Goal: Check status: Check status

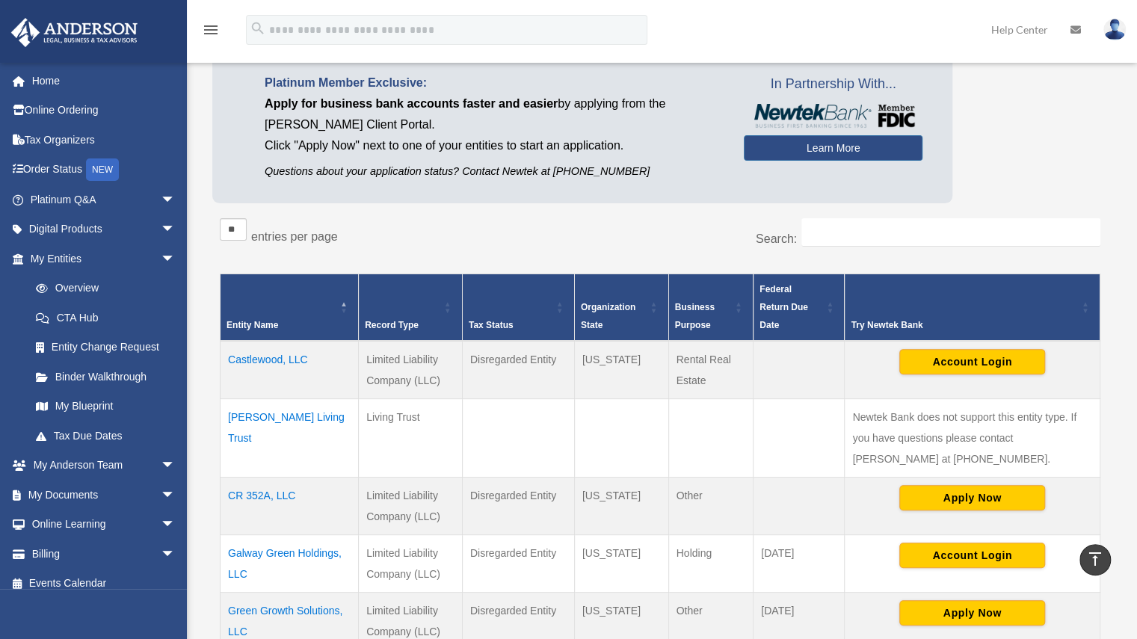
scroll to position [108, 0]
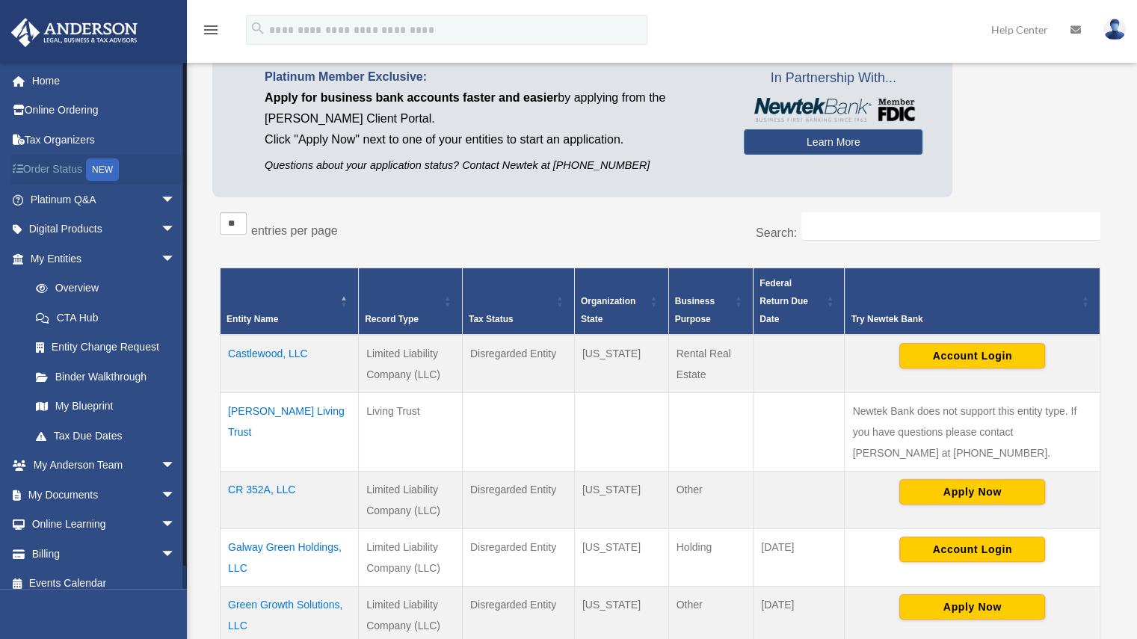
click at [58, 167] on link "Order Status NEW" at bounding box center [104, 170] width 188 height 31
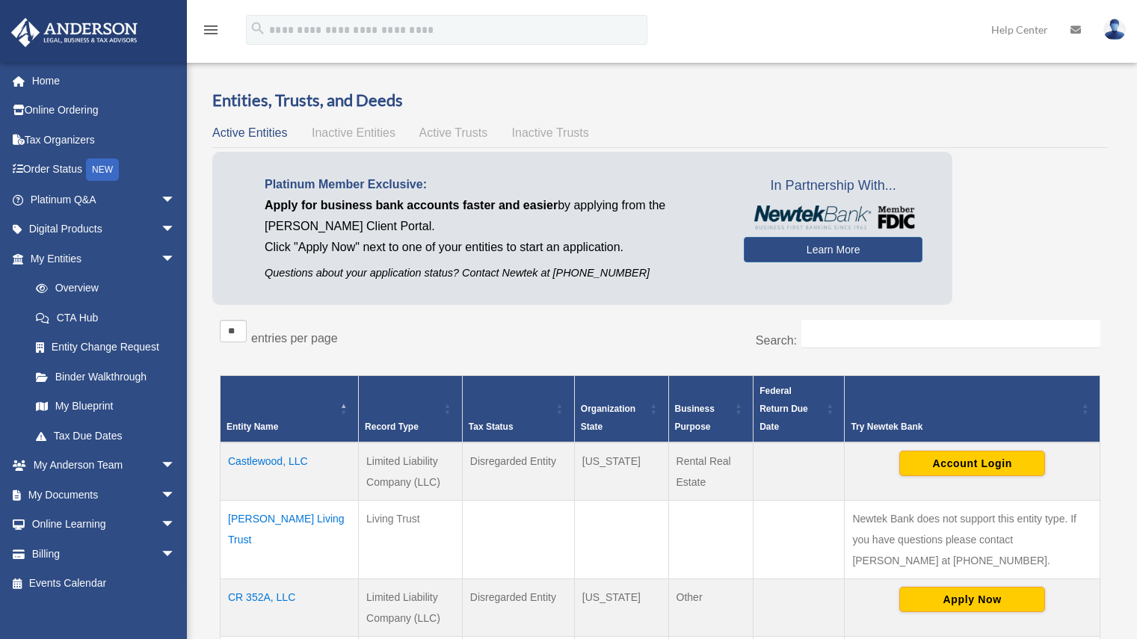
scroll to position [105, 0]
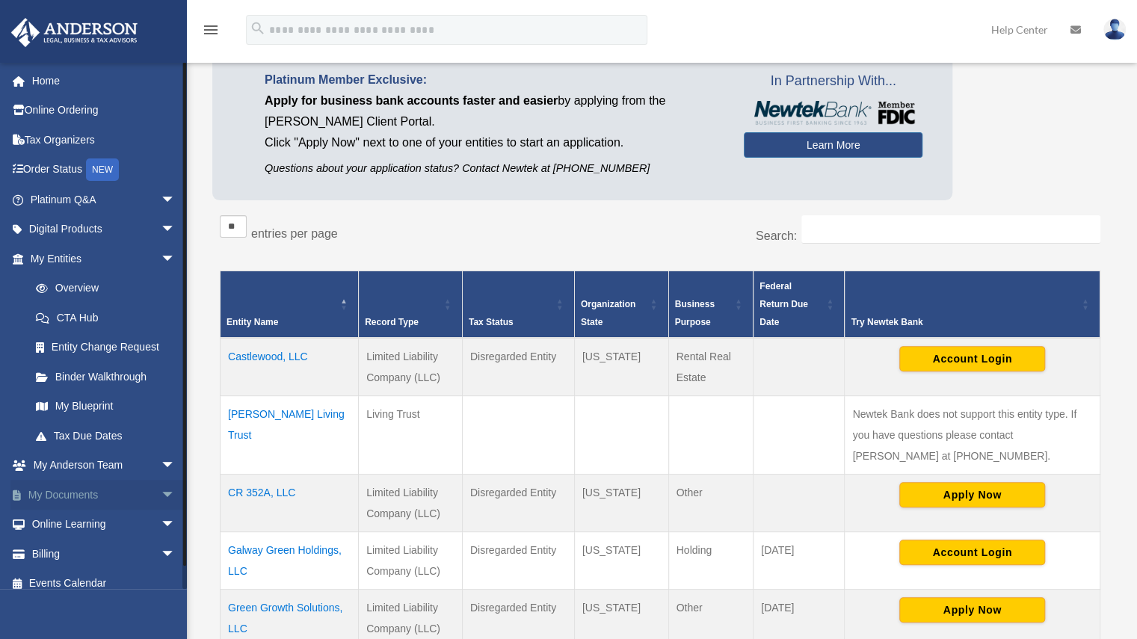
click at [161, 494] on span "arrow_drop_down" at bounding box center [176, 495] width 30 height 31
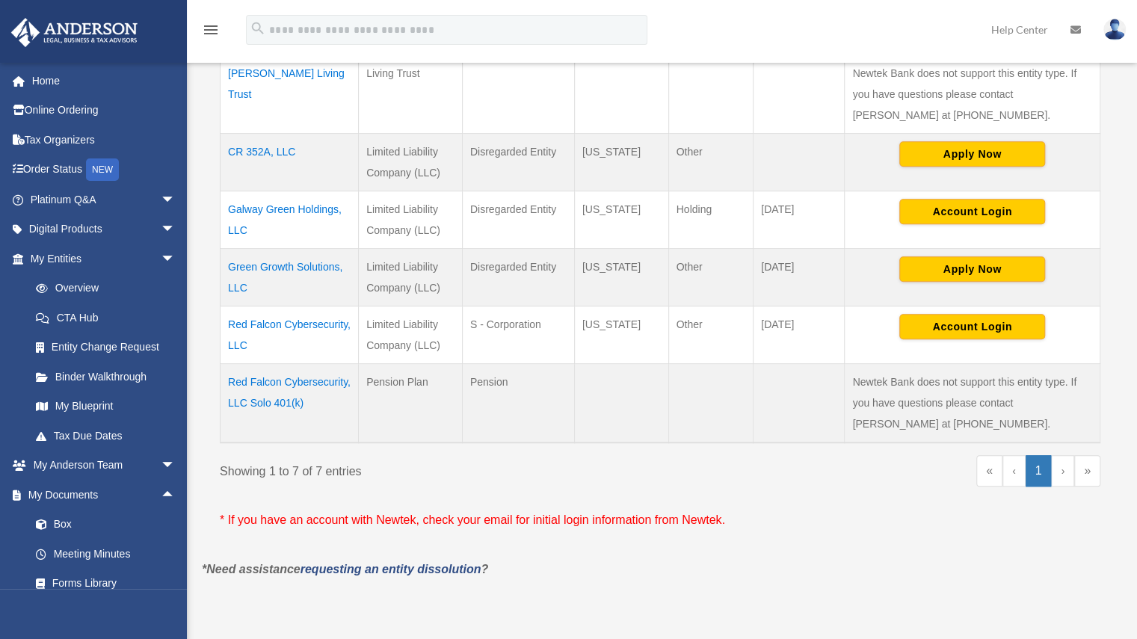
scroll to position [453, 0]
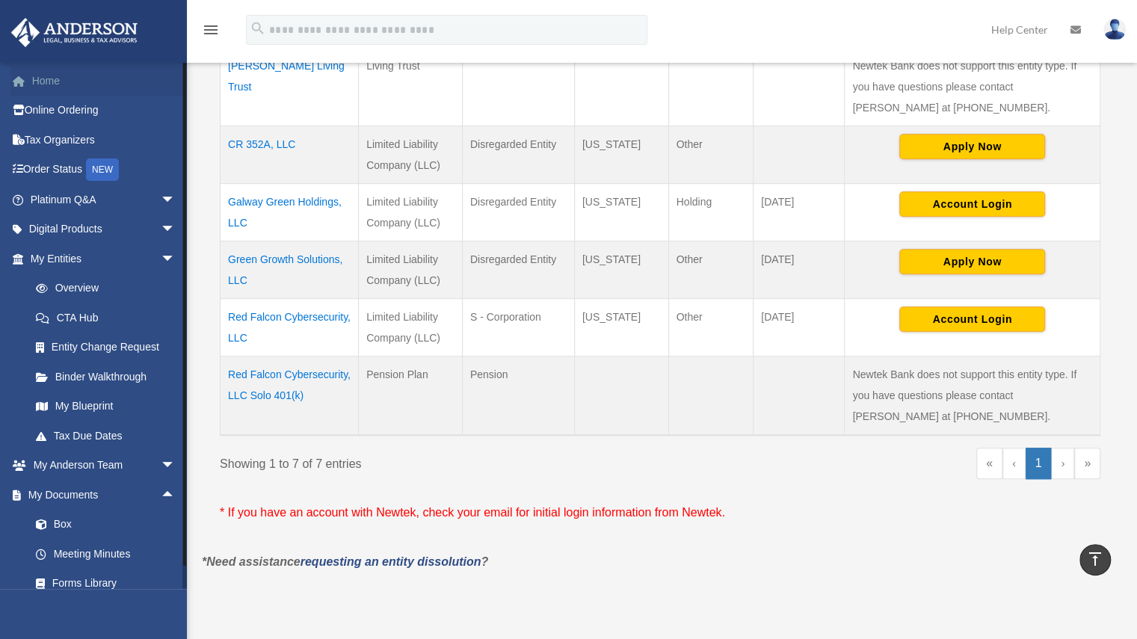
click at [54, 78] on link "Home" at bounding box center [104, 81] width 188 height 30
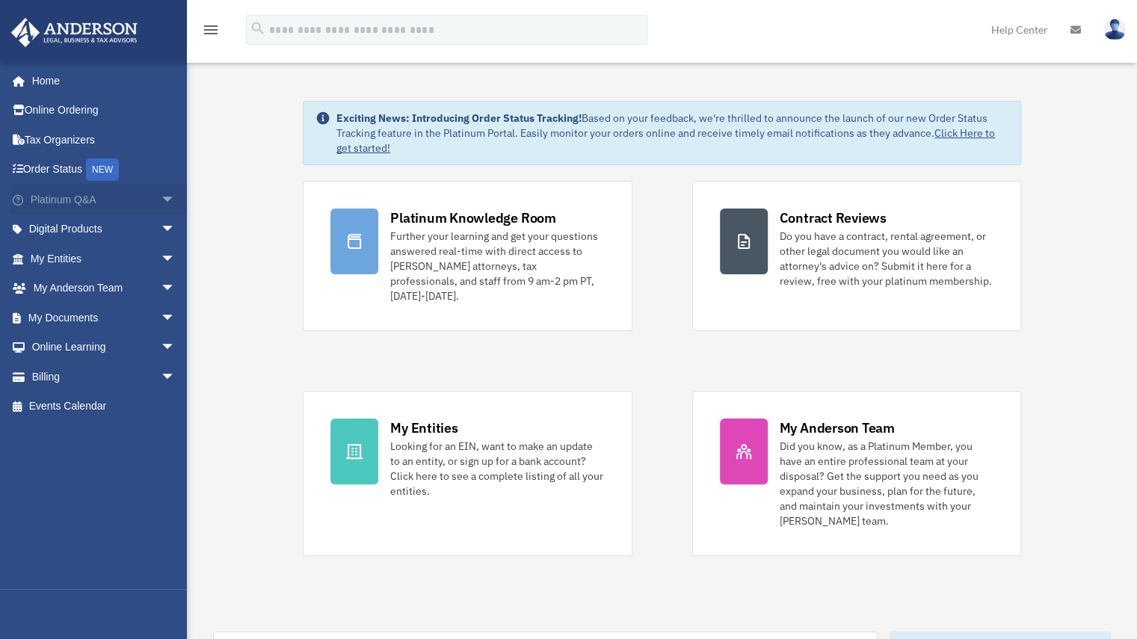
click at [161, 195] on span "arrow_drop_down" at bounding box center [176, 200] width 30 height 31
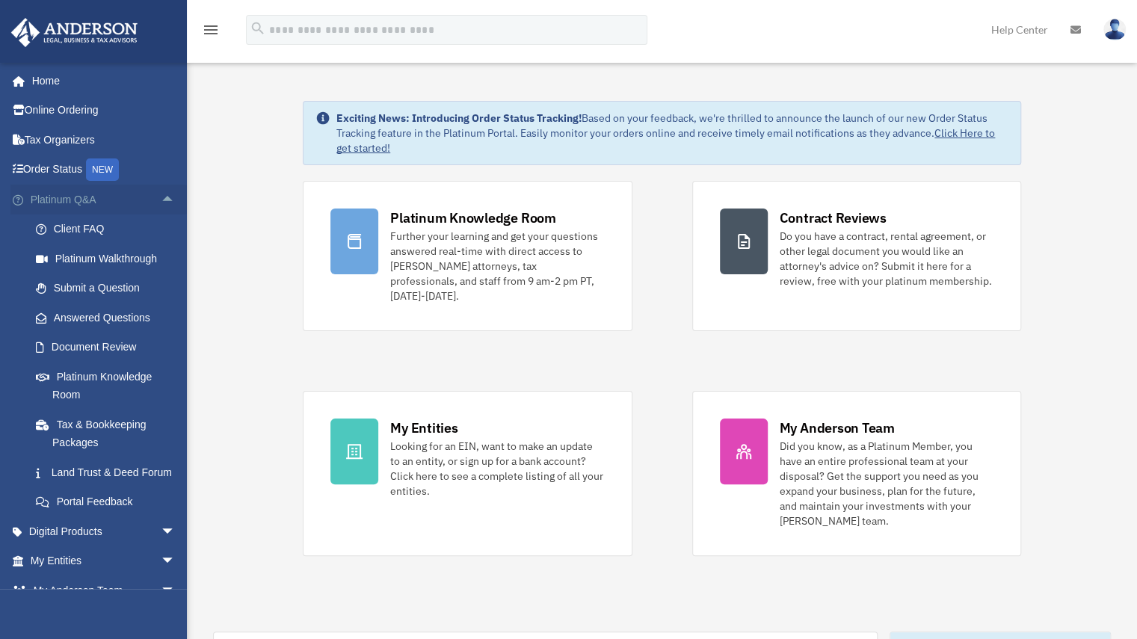
click at [161, 196] on span "arrow_drop_up" at bounding box center [176, 200] width 30 height 31
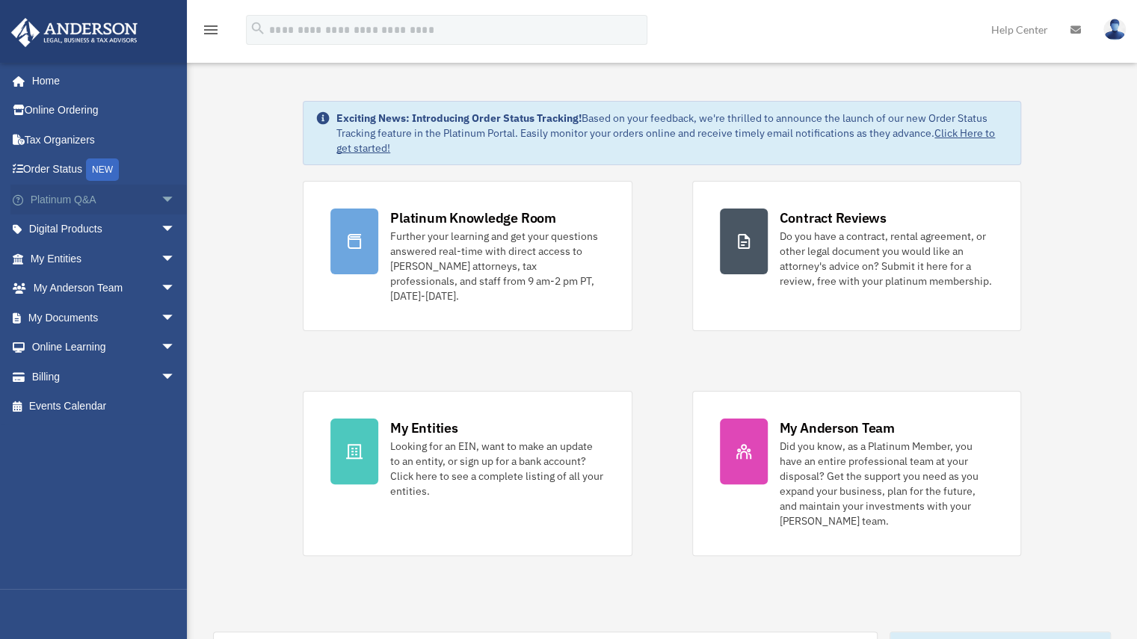
click at [161, 196] on span "arrow_drop_down" at bounding box center [176, 200] width 30 height 31
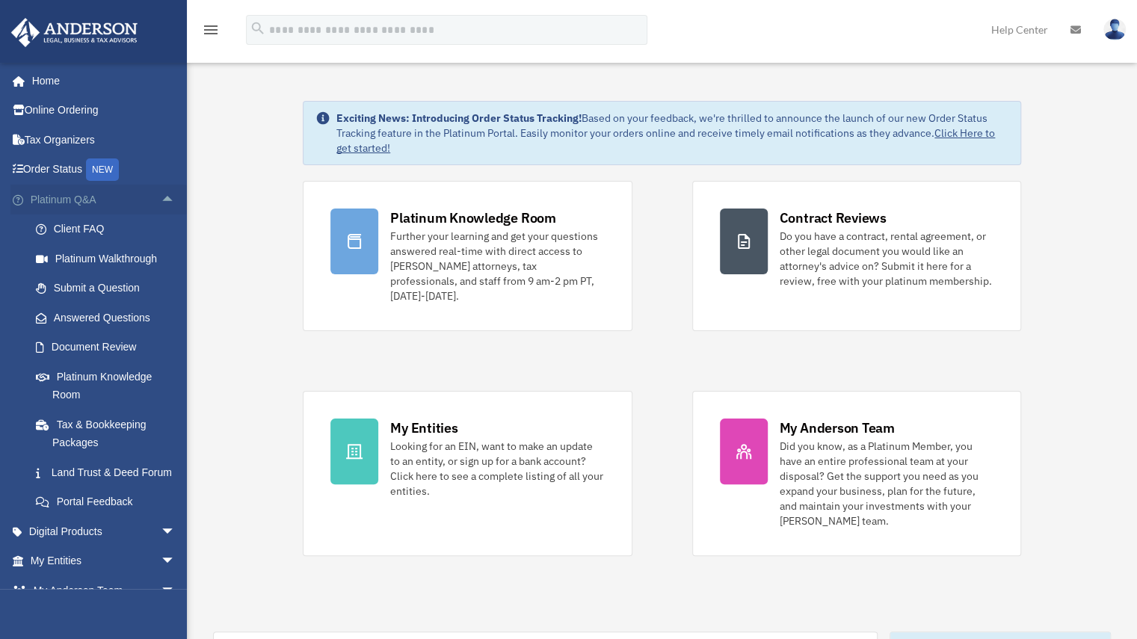
click at [161, 196] on span "arrow_drop_up" at bounding box center [176, 200] width 30 height 31
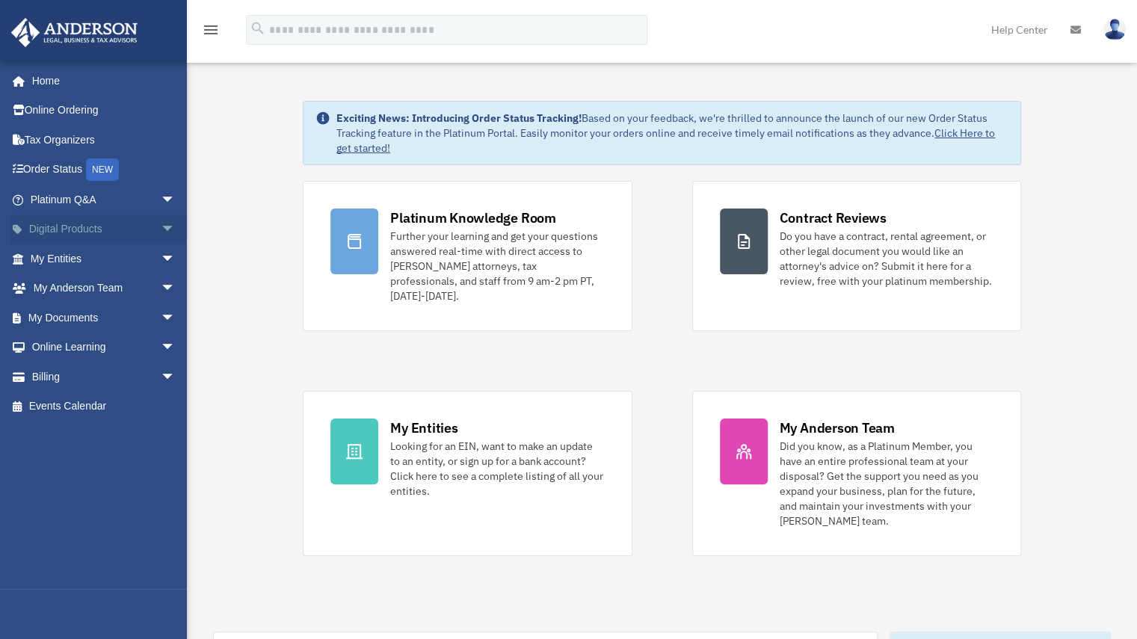
click at [161, 224] on span "arrow_drop_down" at bounding box center [176, 229] width 30 height 31
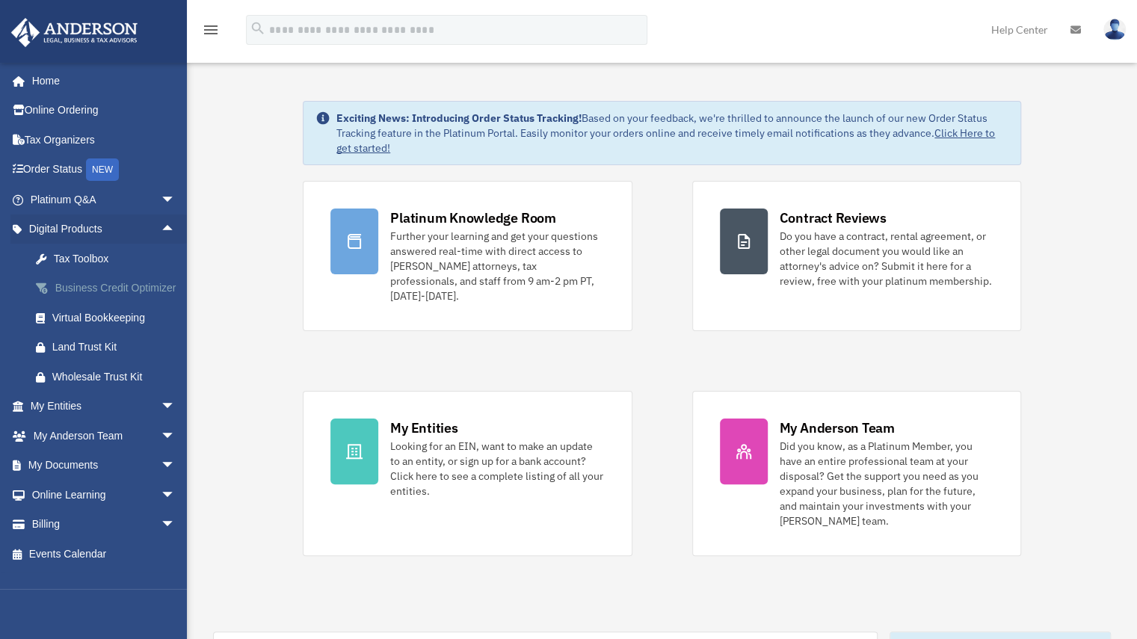
click at [92, 279] on div "Business Credit Optimizer" at bounding box center [115, 288] width 127 height 19
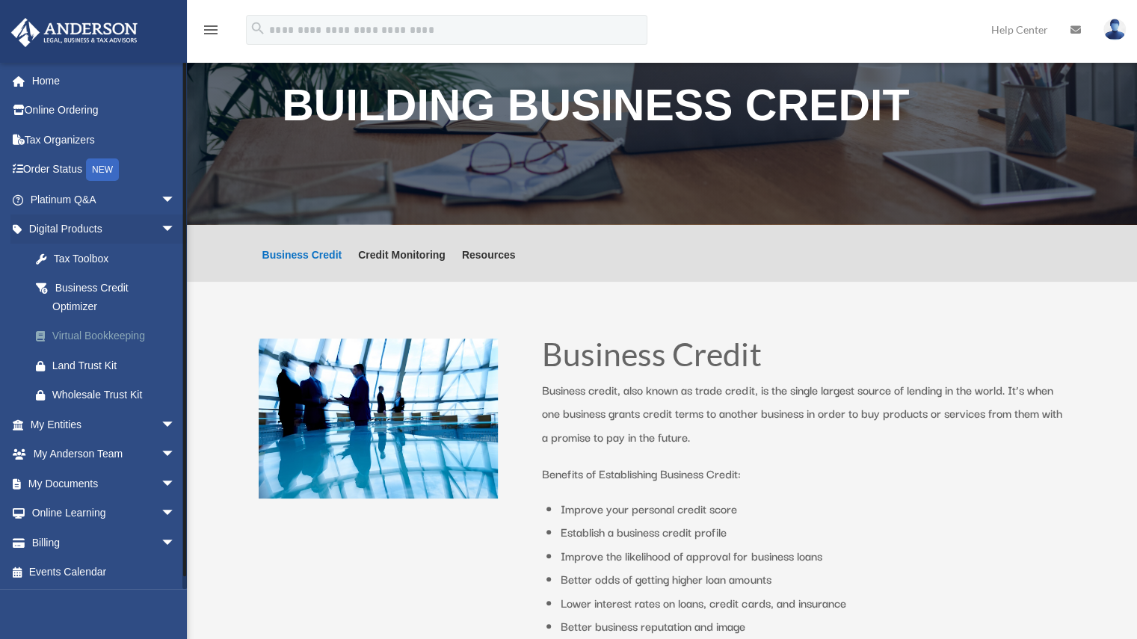
click at [116, 331] on div "Virtual Bookkeeping" at bounding box center [115, 336] width 127 height 19
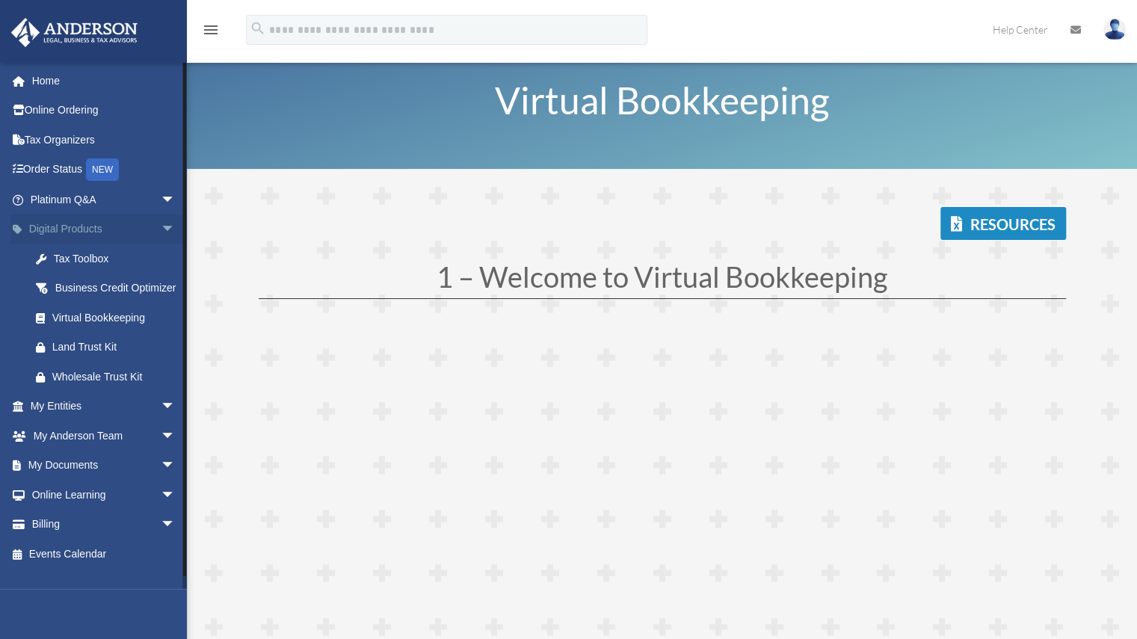
click at [161, 225] on span "arrow_drop_down" at bounding box center [176, 229] width 30 height 31
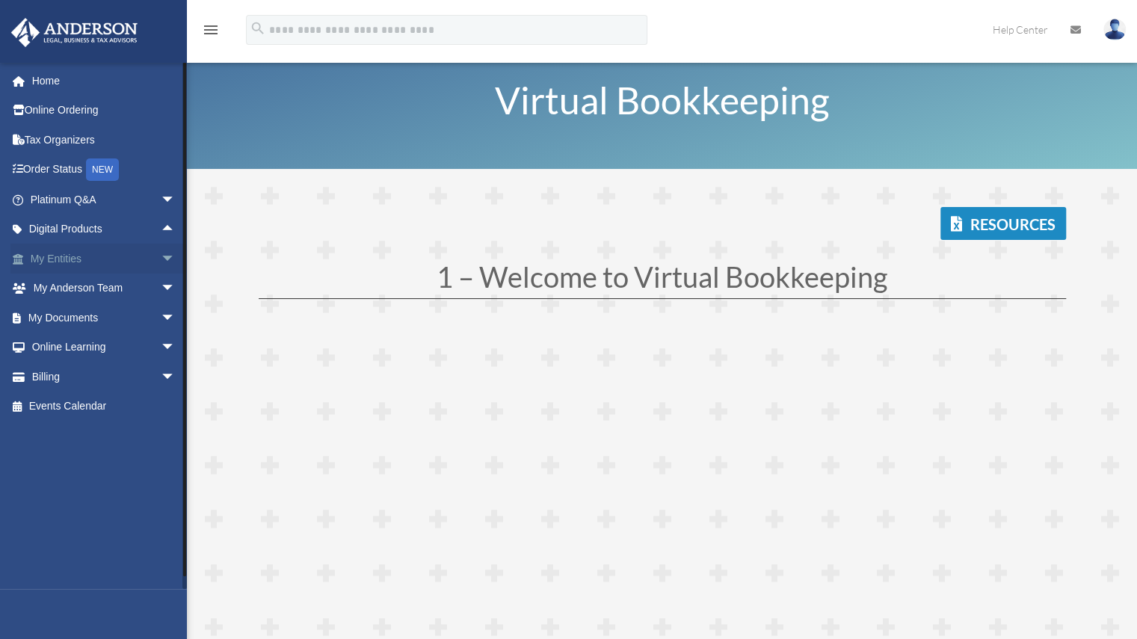
click at [161, 256] on span "arrow_drop_down" at bounding box center [176, 259] width 30 height 31
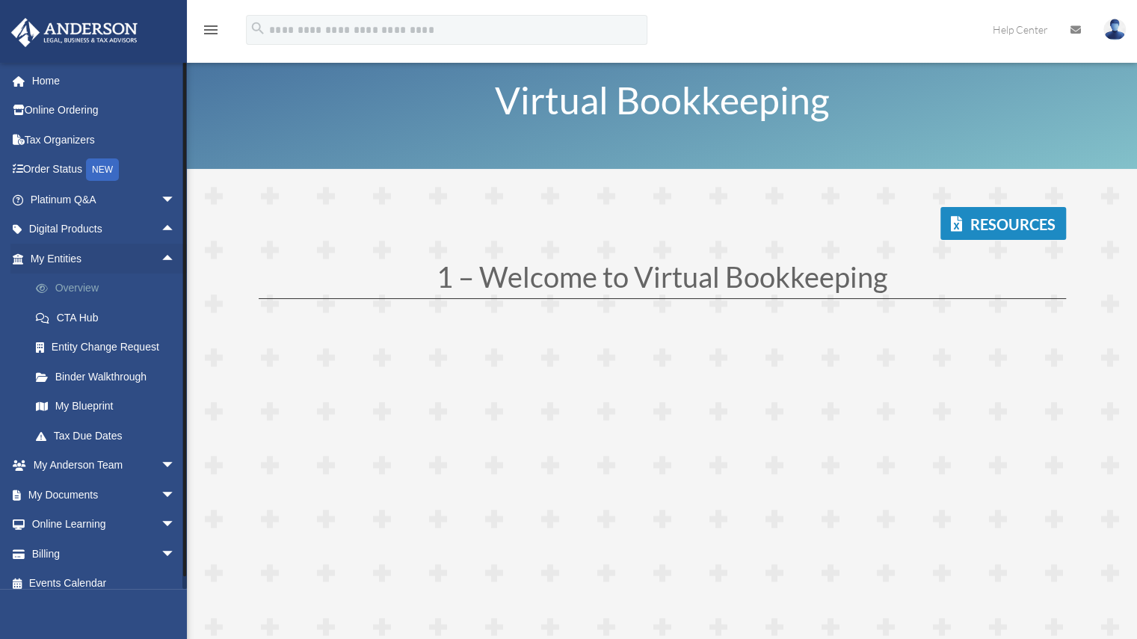
click at [81, 292] on link "Overview" at bounding box center [109, 288] width 177 height 30
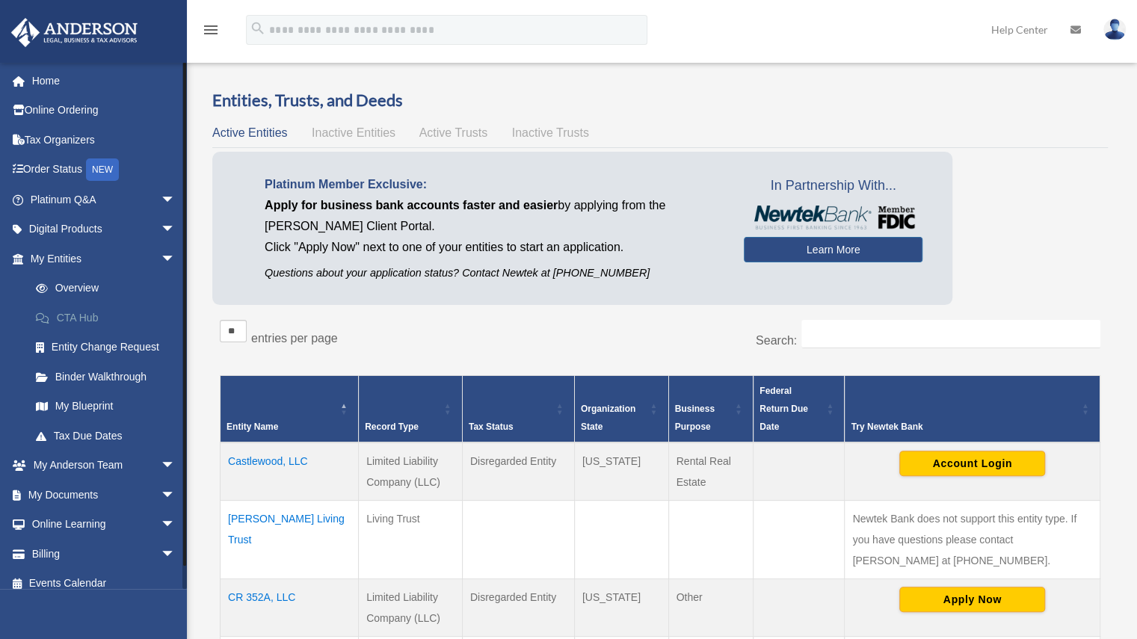
click at [87, 316] on link "CTA Hub" at bounding box center [109, 318] width 177 height 30
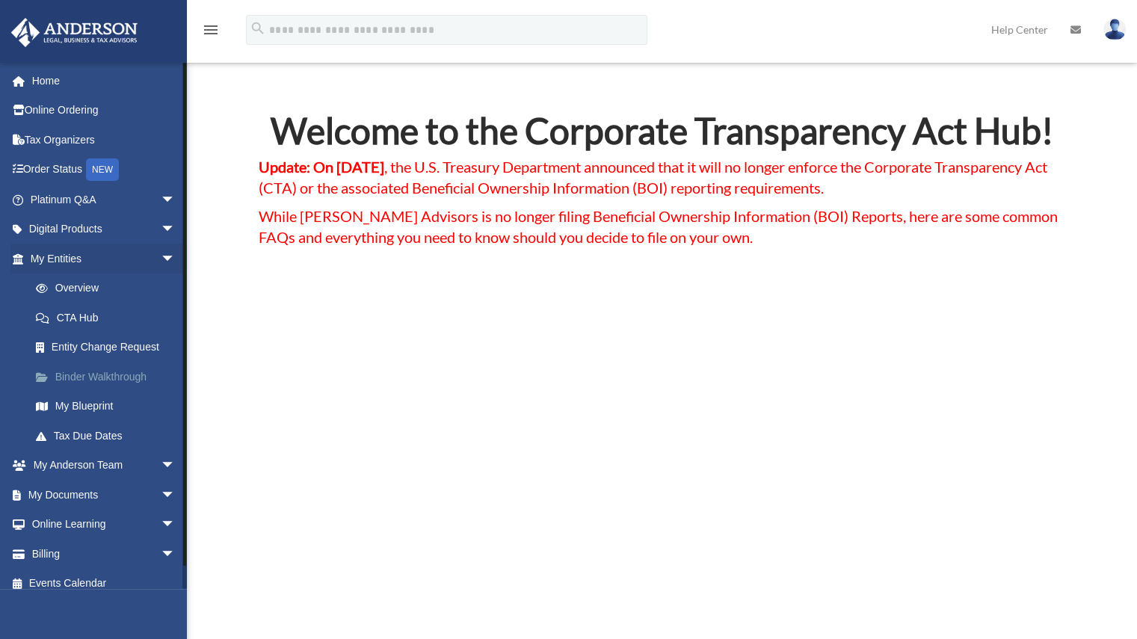
click at [99, 372] on link "Binder Walkthrough" at bounding box center [109, 377] width 177 height 30
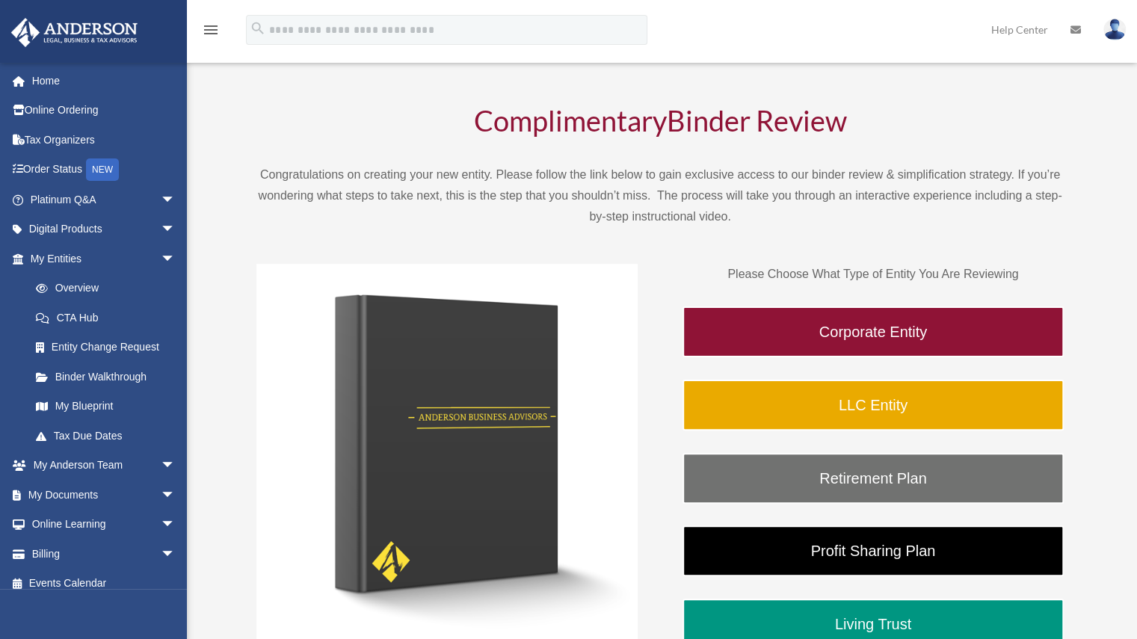
scroll to position [14, 0]
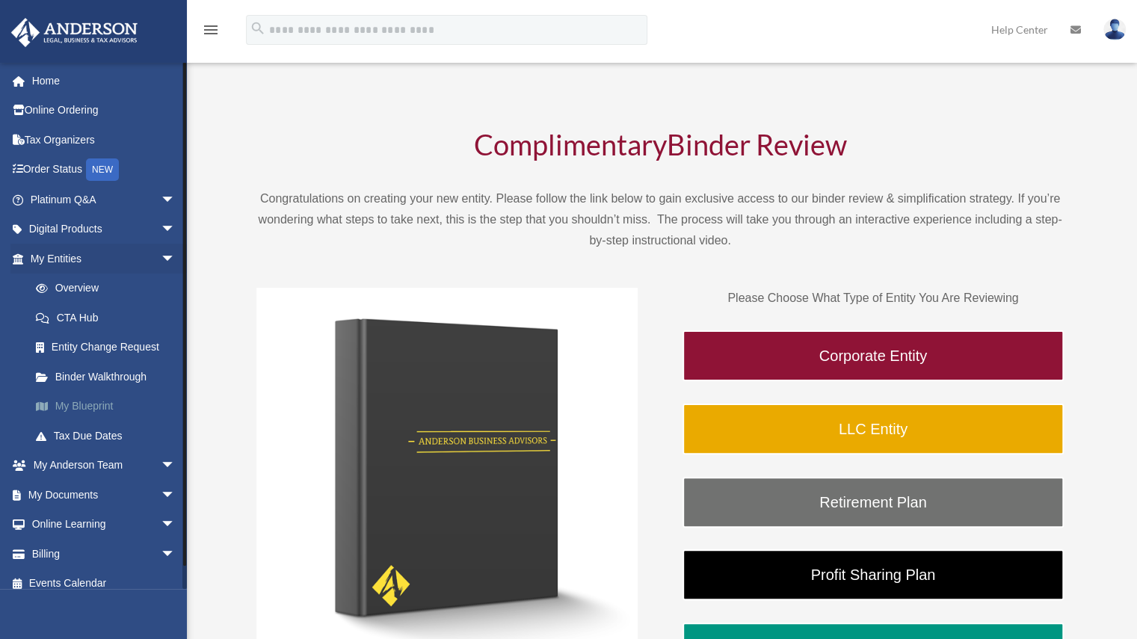
click at [105, 407] on link "My Blueprint" at bounding box center [109, 407] width 177 height 30
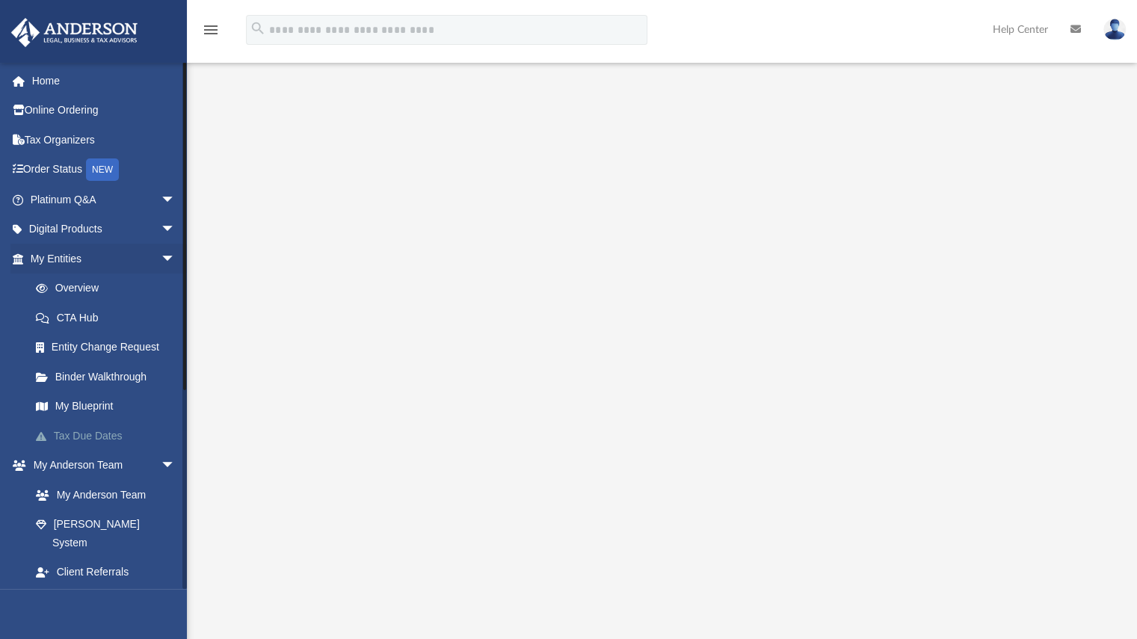
click at [106, 431] on link "Tax Due Dates" at bounding box center [109, 436] width 177 height 30
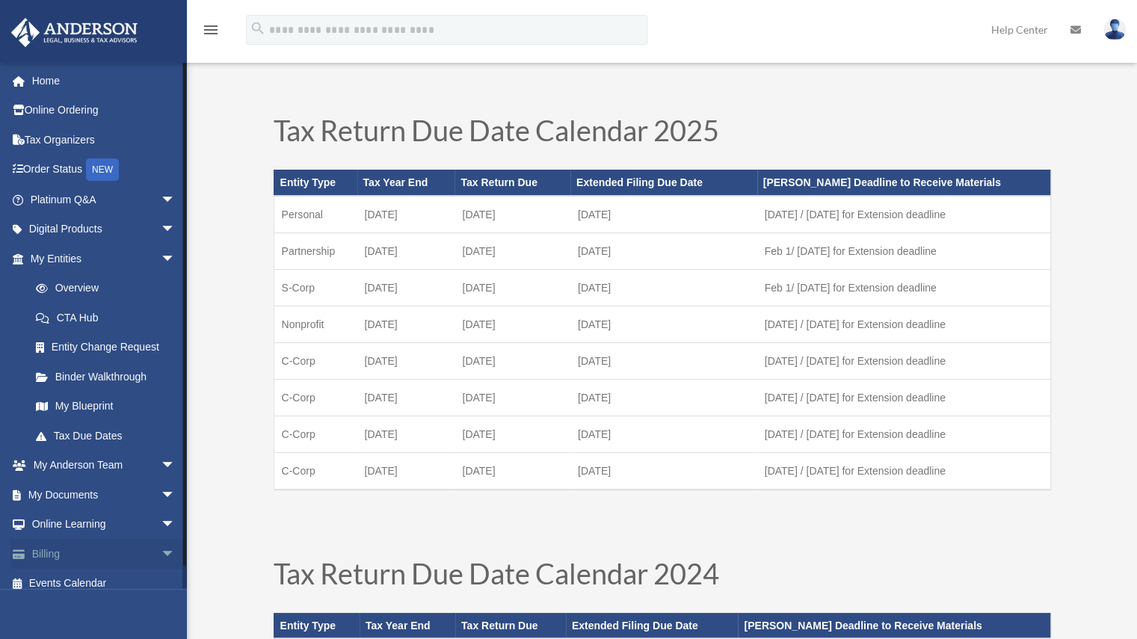
click at [161, 551] on span "arrow_drop_down" at bounding box center [176, 554] width 30 height 31
click at [98, 584] on link "$ Open Invoices" at bounding box center [109, 584] width 177 height 31
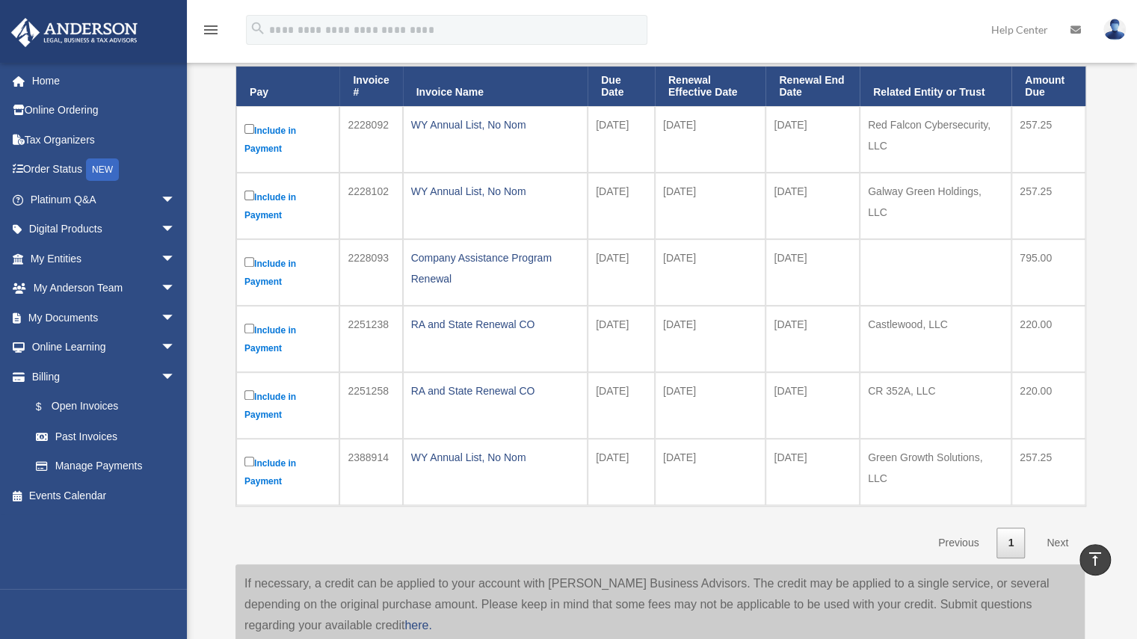
scroll to position [199, 0]
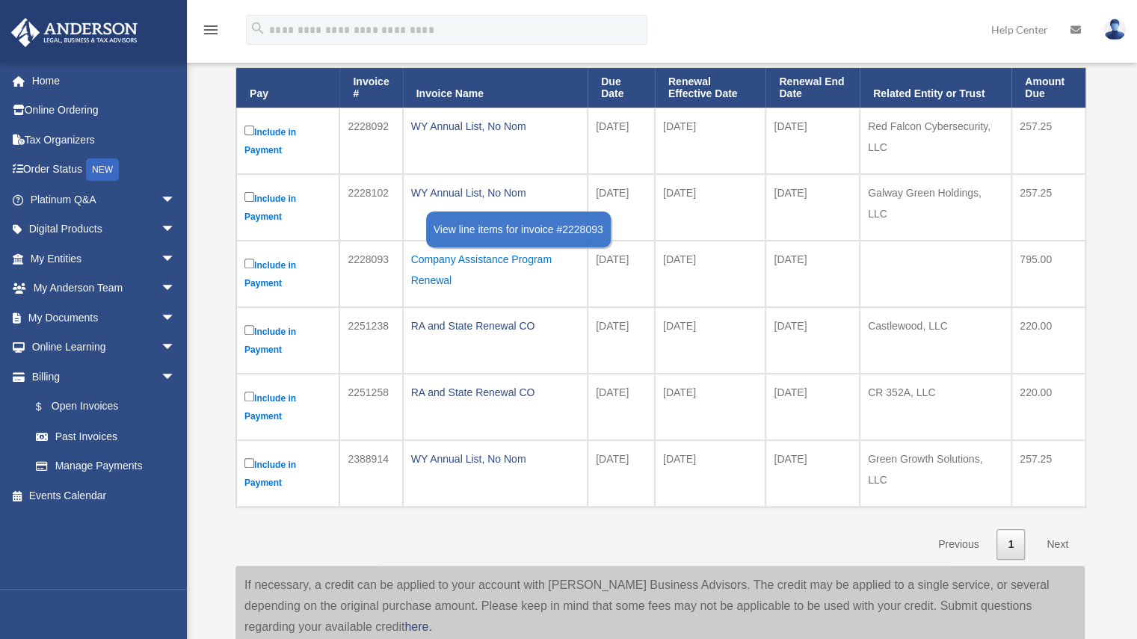
click at [522, 254] on div "Company Assistance Program Renewal" at bounding box center [495, 270] width 168 height 42
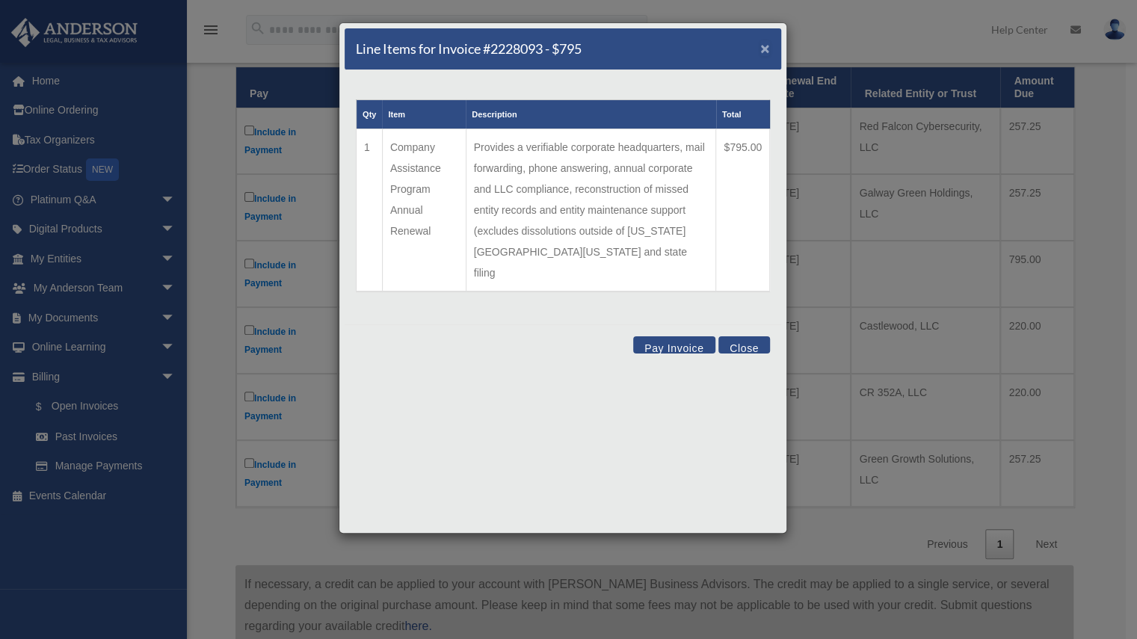
click at [762, 44] on span "×" at bounding box center [765, 48] width 10 height 17
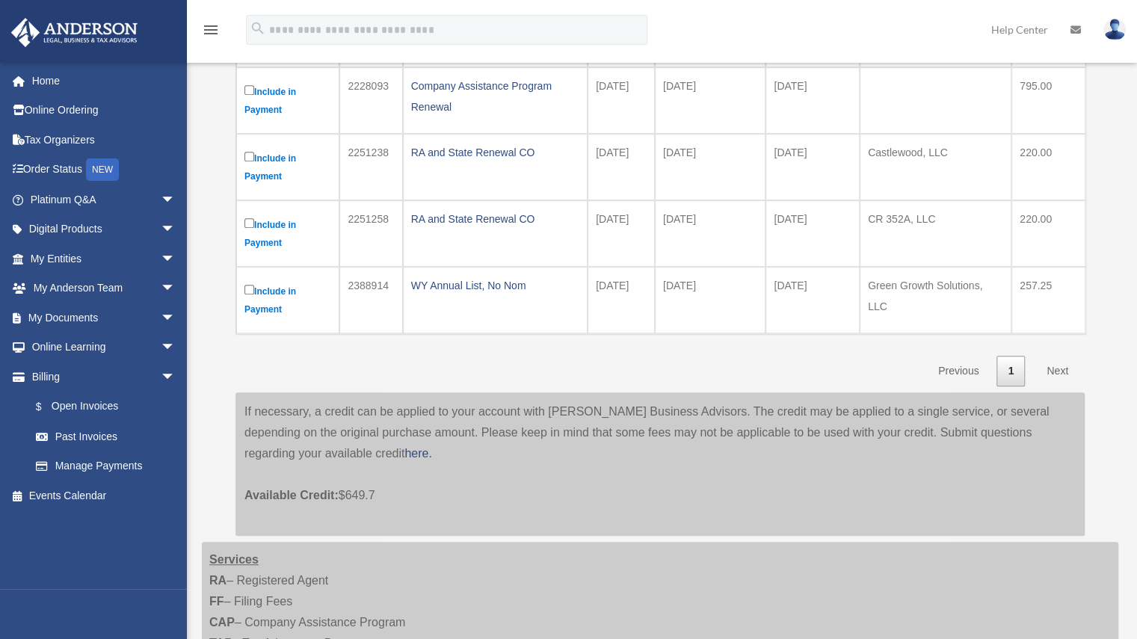
scroll to position [392, 0]
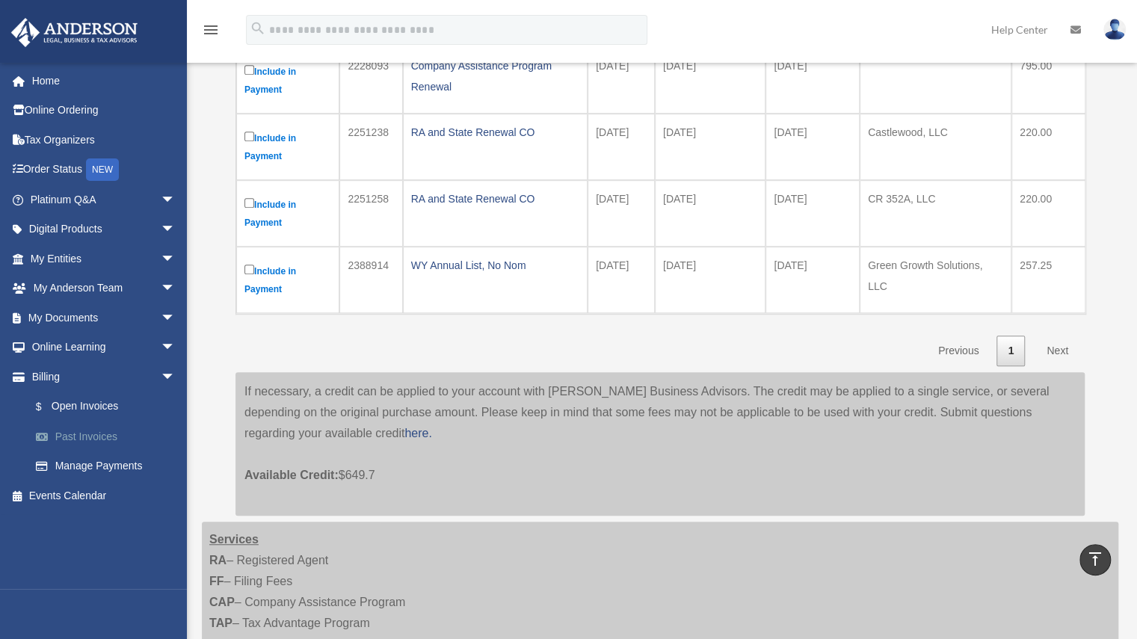
click at [91, 439] on link "Past Invoices" at bounding box center [109, 436] width 177 height 30
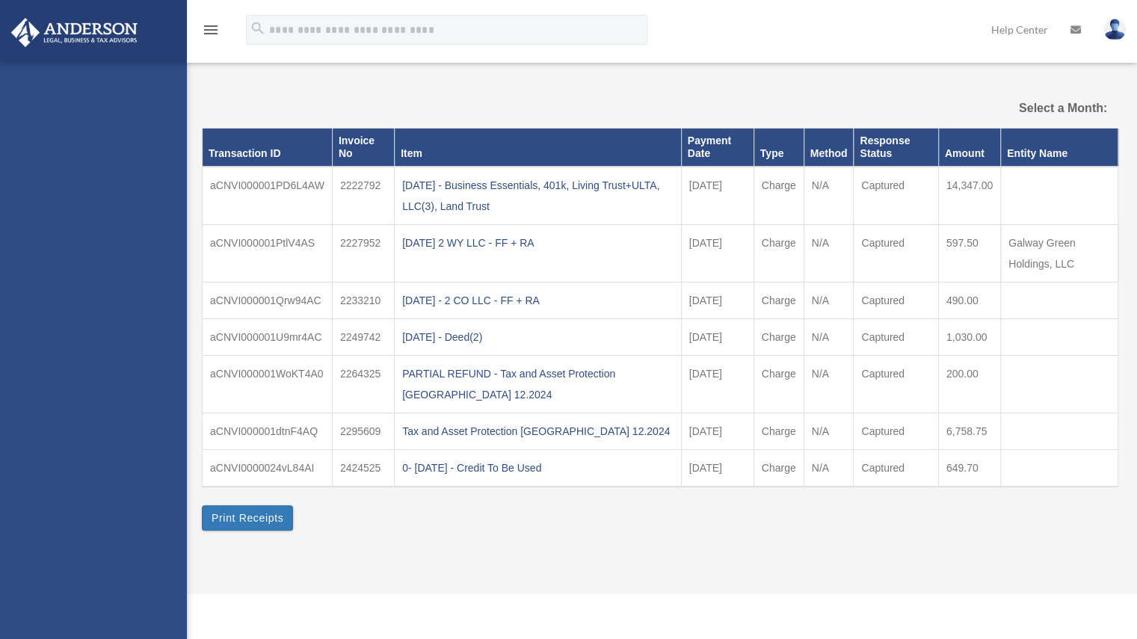
select select
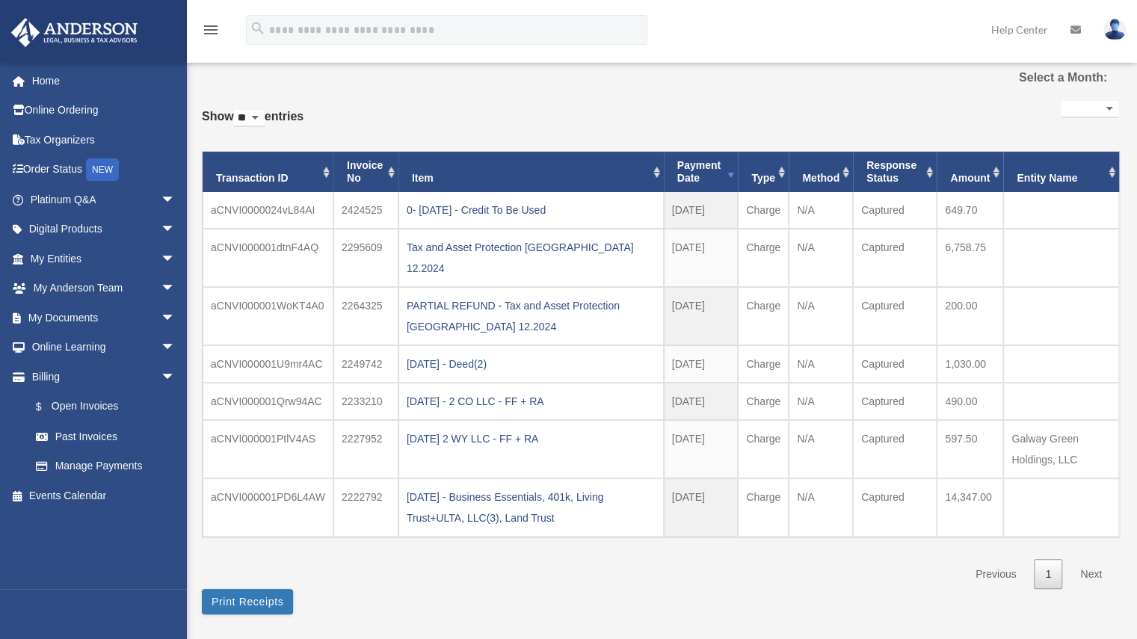
scroll to position [30, 0]
click at [300, 603] on div "**********" at bounding box center [660, 337] width 916 height 592
drag, startPoint x: 208, startPoint y: 171, endPoint x: 822, endPoint y: 228, distance: 616.1
click at [822, 228] on table "Transaction ID Invoice No Item Payment Date Payment Date Type Method Response S…" at bounding box center [661, 345] width 918 height 387
